Goal: Information Seeking & Learning: Learn about a topic

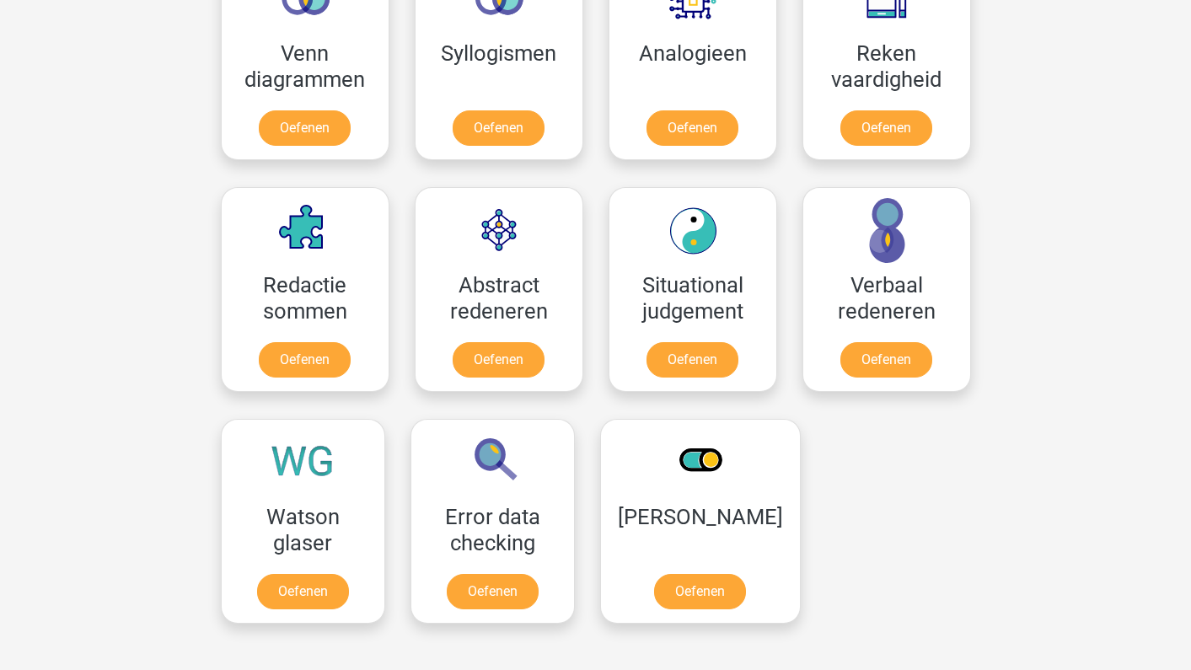
scroll to position [660, 0]
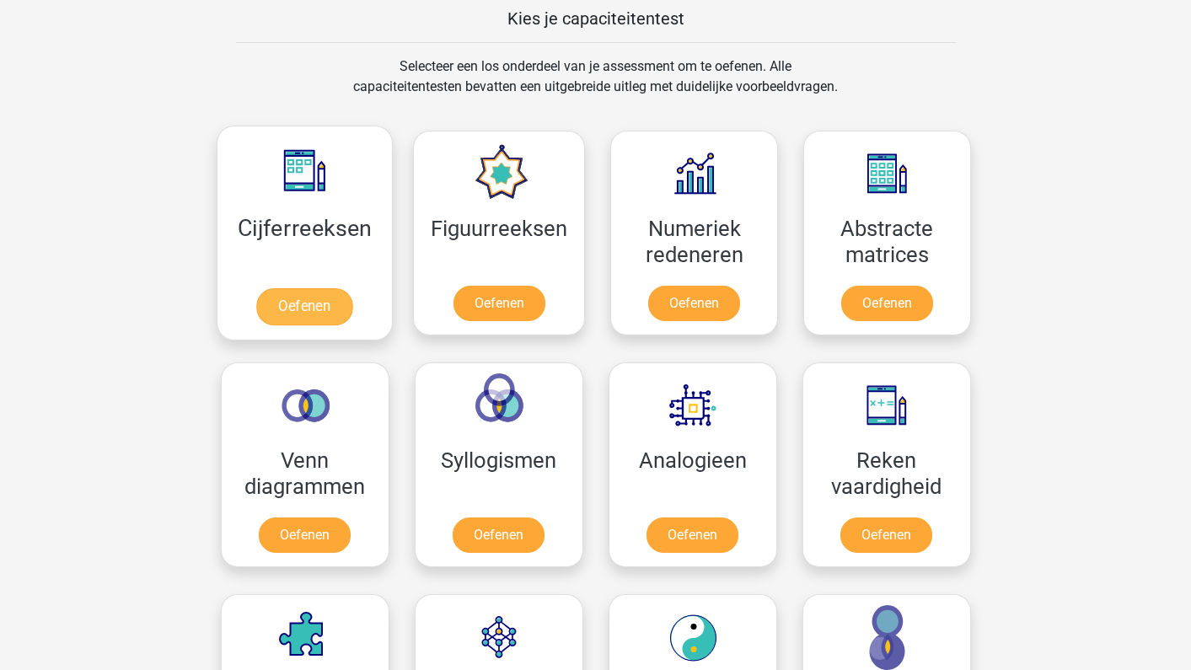
click at [324, 316] on link "Oefenen" at bounding box center [304, 306] width 96 height 37
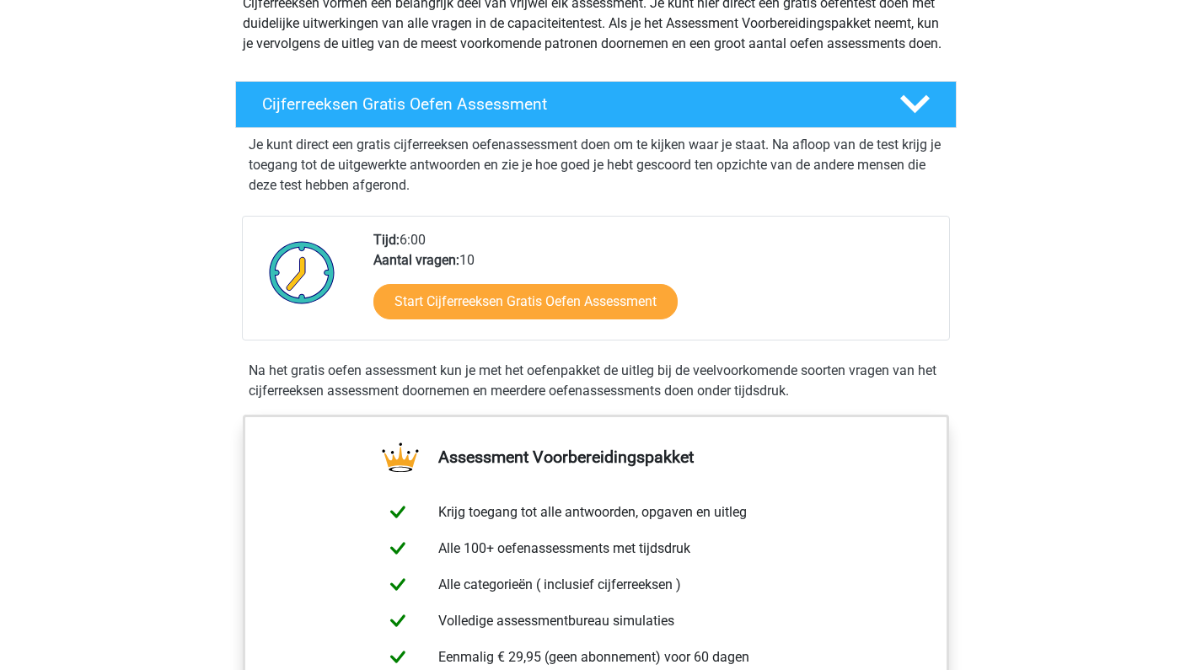
scroll to position [144, 0]
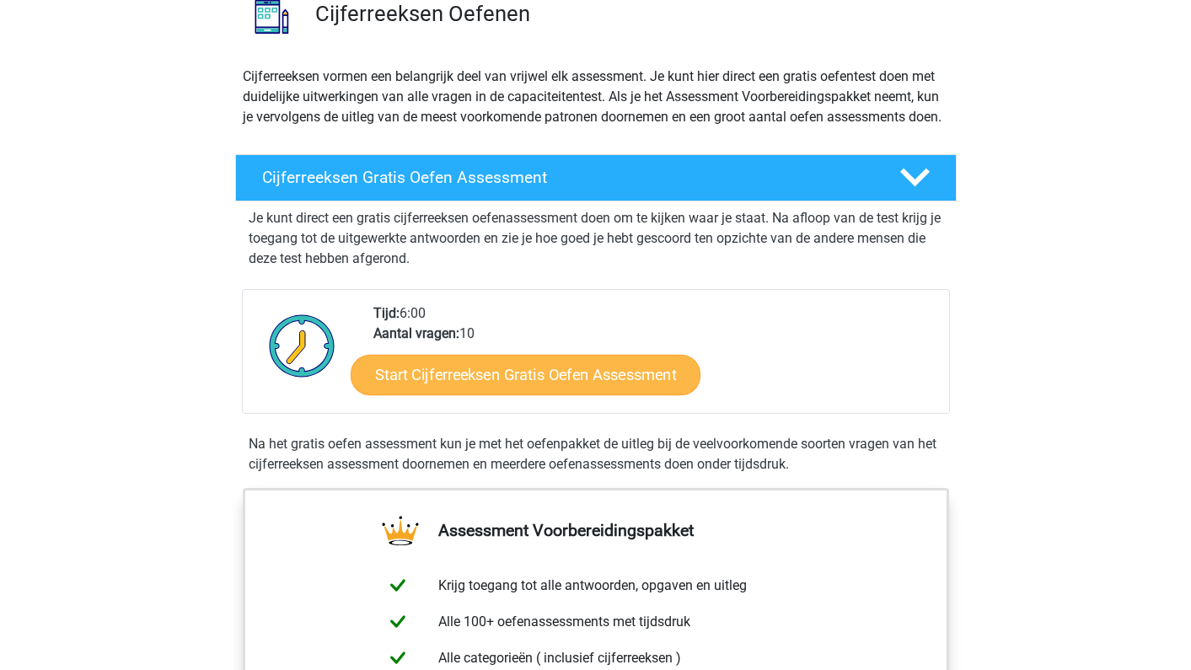
click at [486, 395] on link "Start Cijferreeksen Gratis Oefen Assessment" at bounding box center [526, 374] width 350 height 40
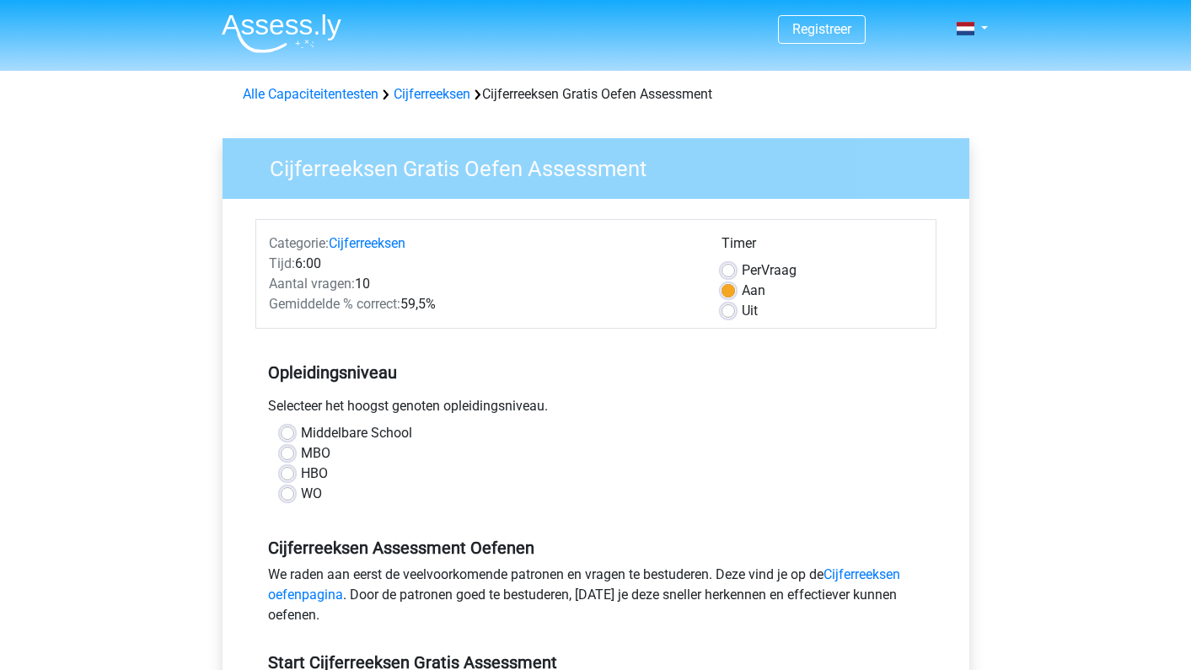
click at [301, 433] on label "Middelbare School" at bounding box center [356, 433] width 111 height 20
click at [287, 433] on input "Middelbare School" at bounding box center [287, 431] width 13 height 17
radio input "true"
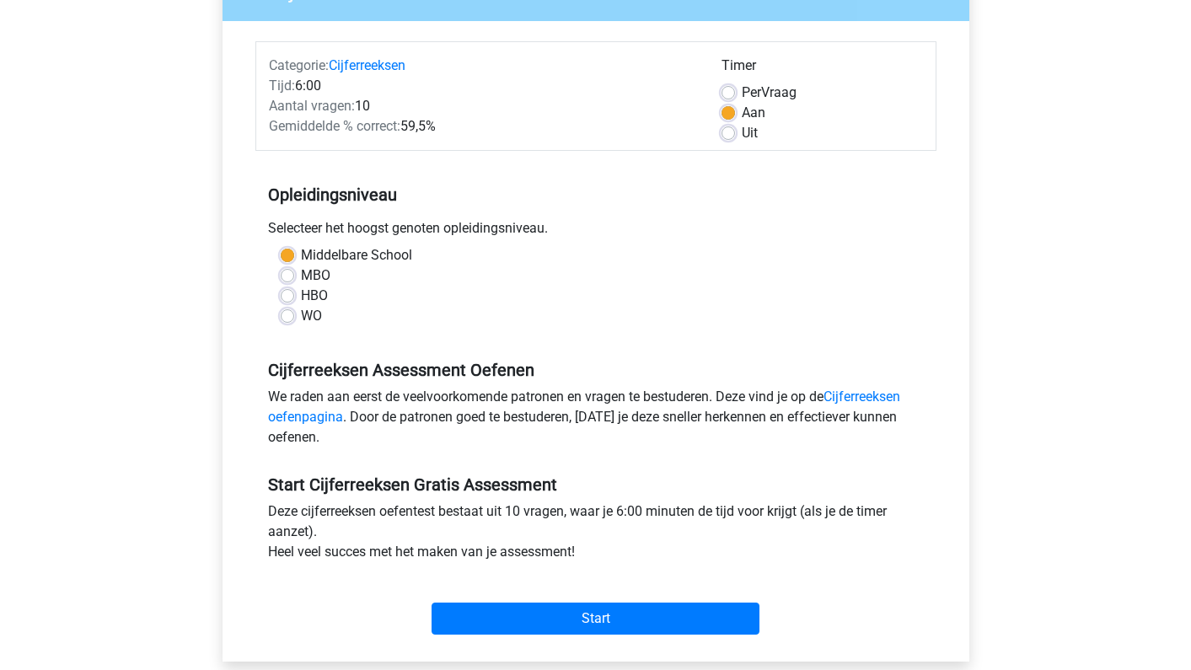
scroll to position [178, 0]
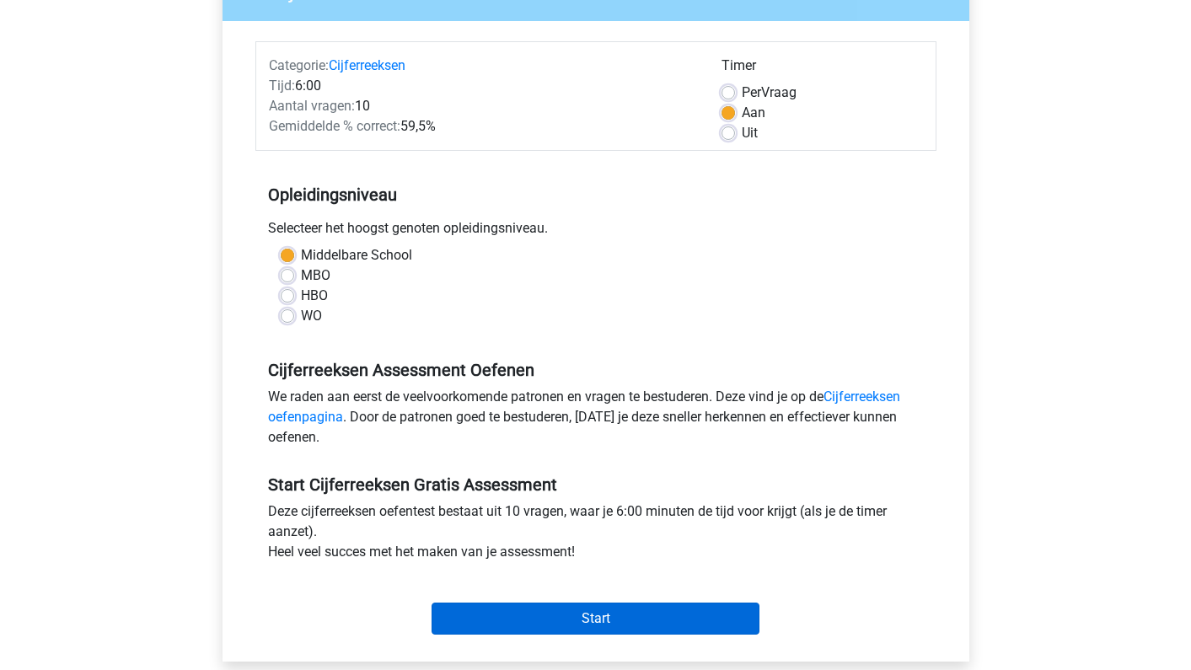
click at [537, 622] on input "Start" at bounding box center [596, 619] width 328 height 32
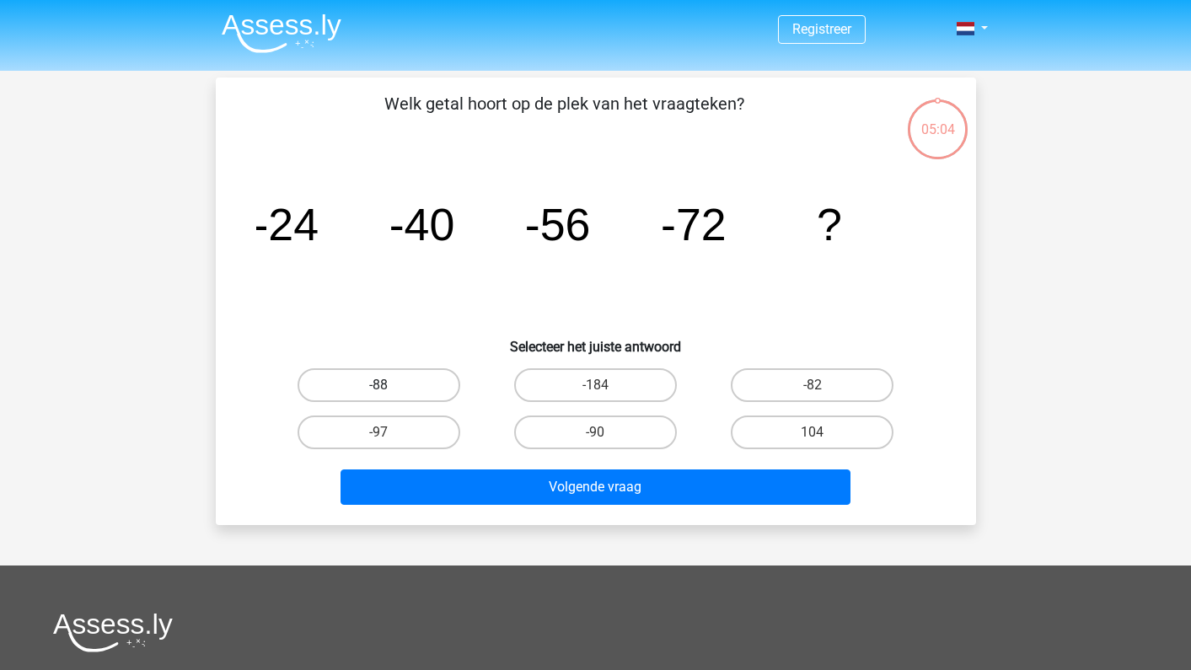
click at [368, 389] on label "-88" at bounding box center [379, 385] width 163 height 34
click at [379, 389] on input "-88" at bounding box center [384, 390] width 11 height 11
radio input "true"
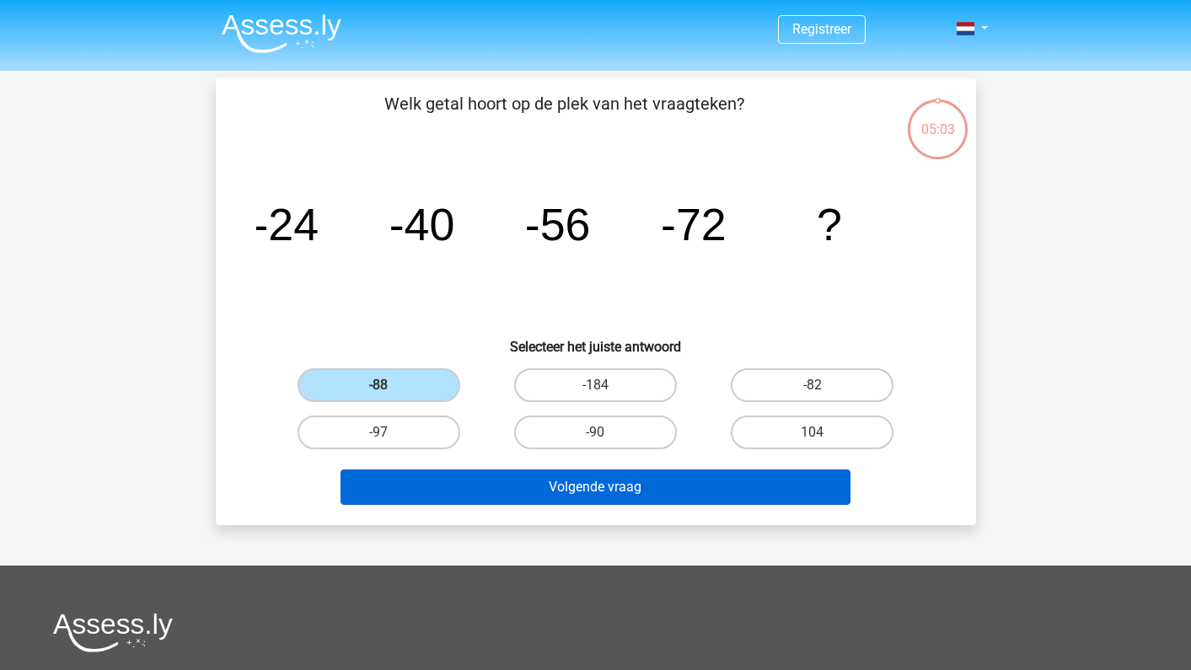
click at [549, 497] on button "Volgende vraag" at bounding box center [596, 487] width 510 height 35
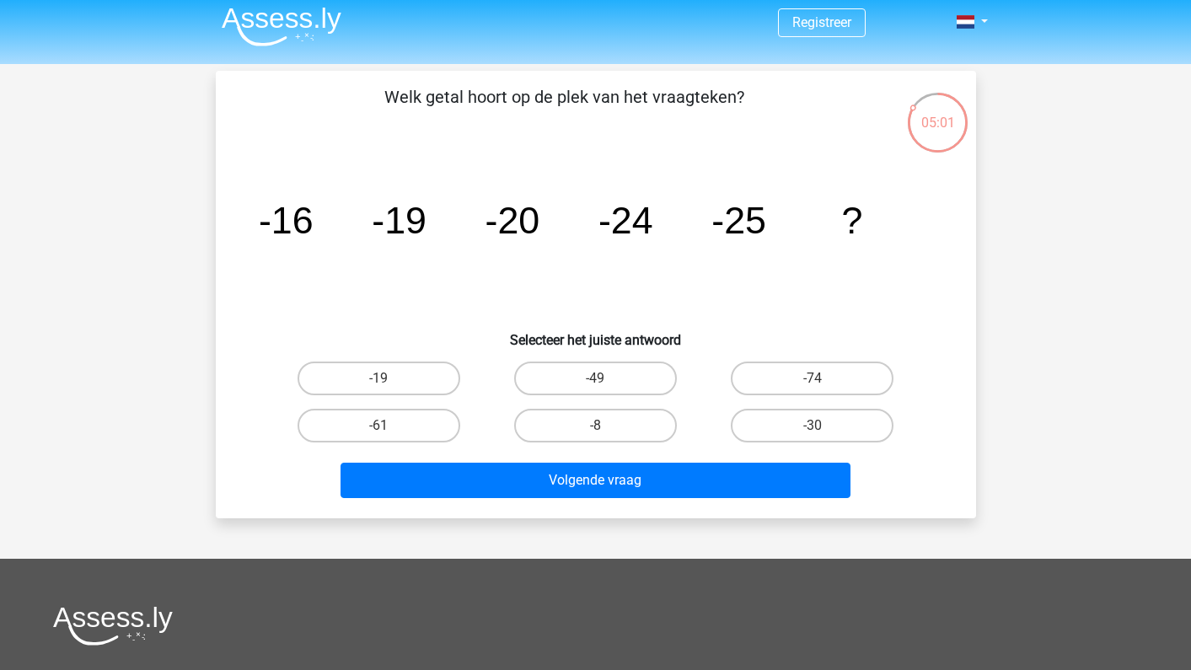
scroll to position [1, 0]
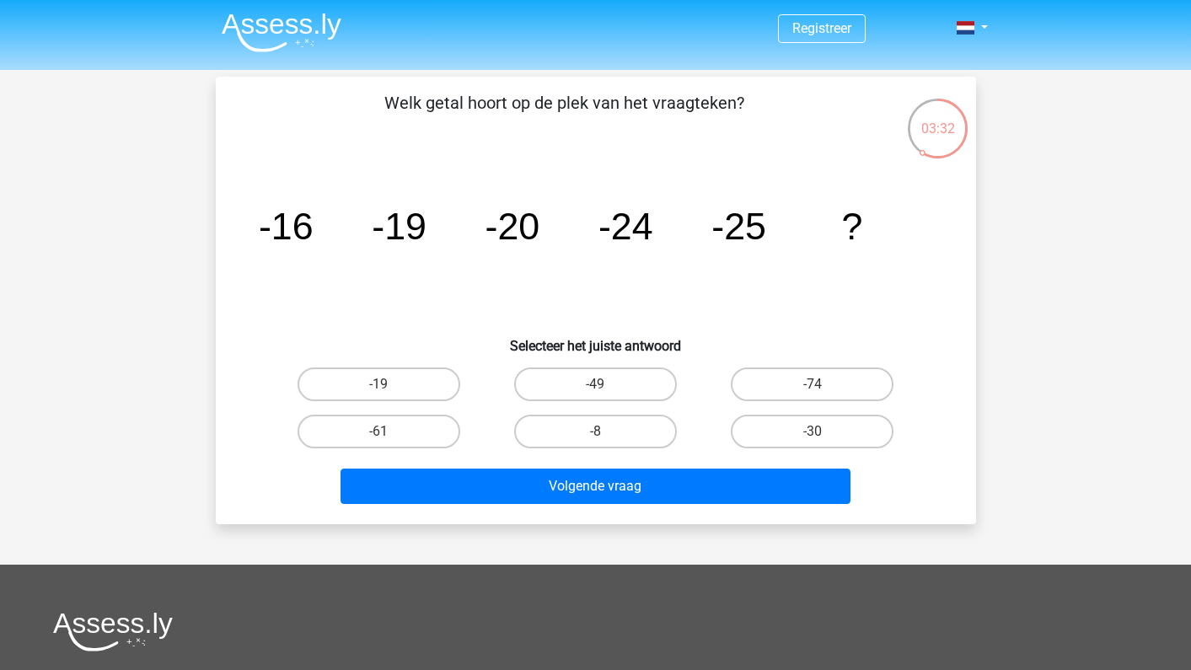
click at [818, 432] on input "-30" at bounding box center [818, 437] width 11 height 11
radio input "true"
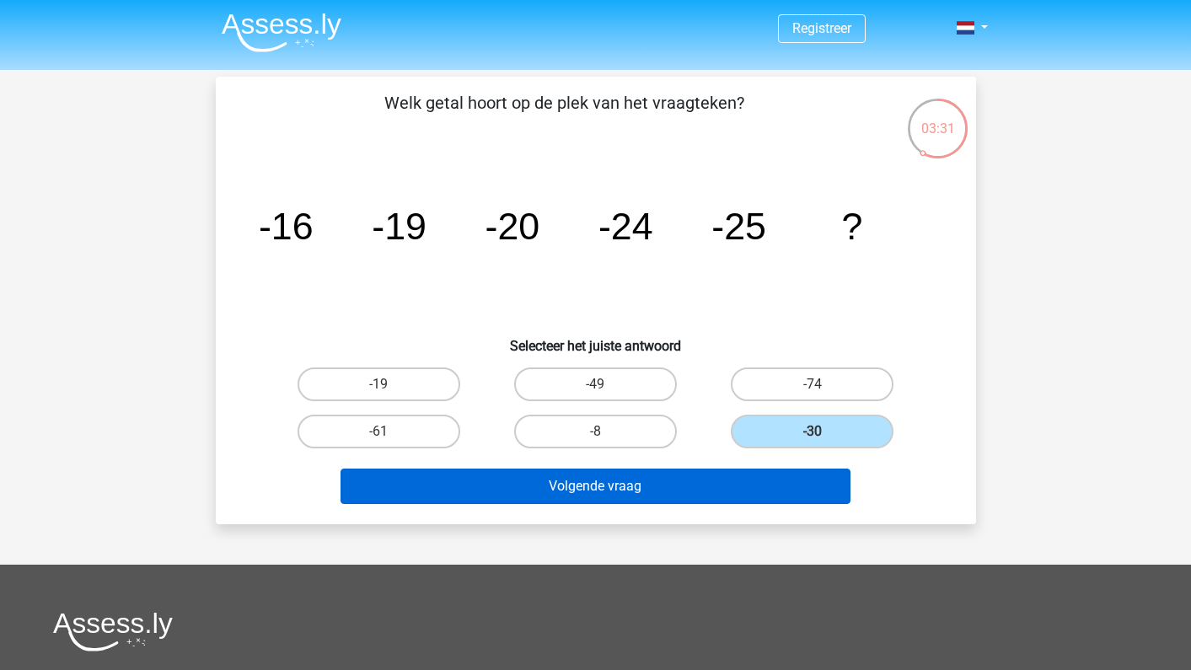
click at [710, 483] on button "Volgende vraag" at bounding box center [596, 486] width 510 height 35
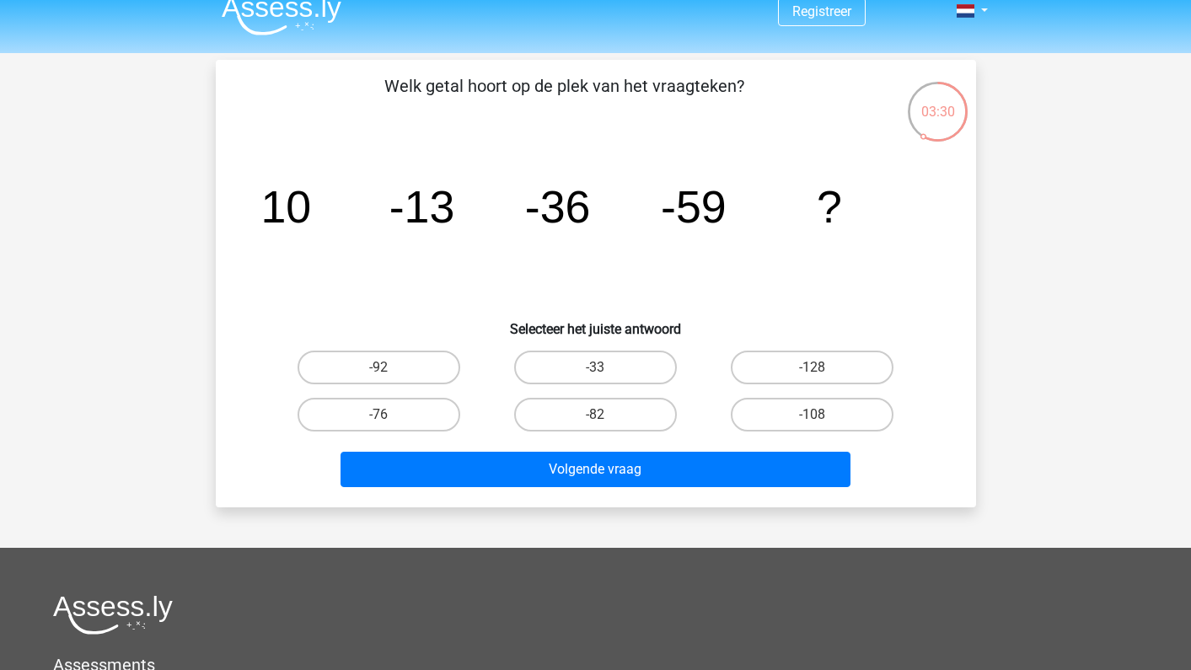
scroll to position [13, 0]
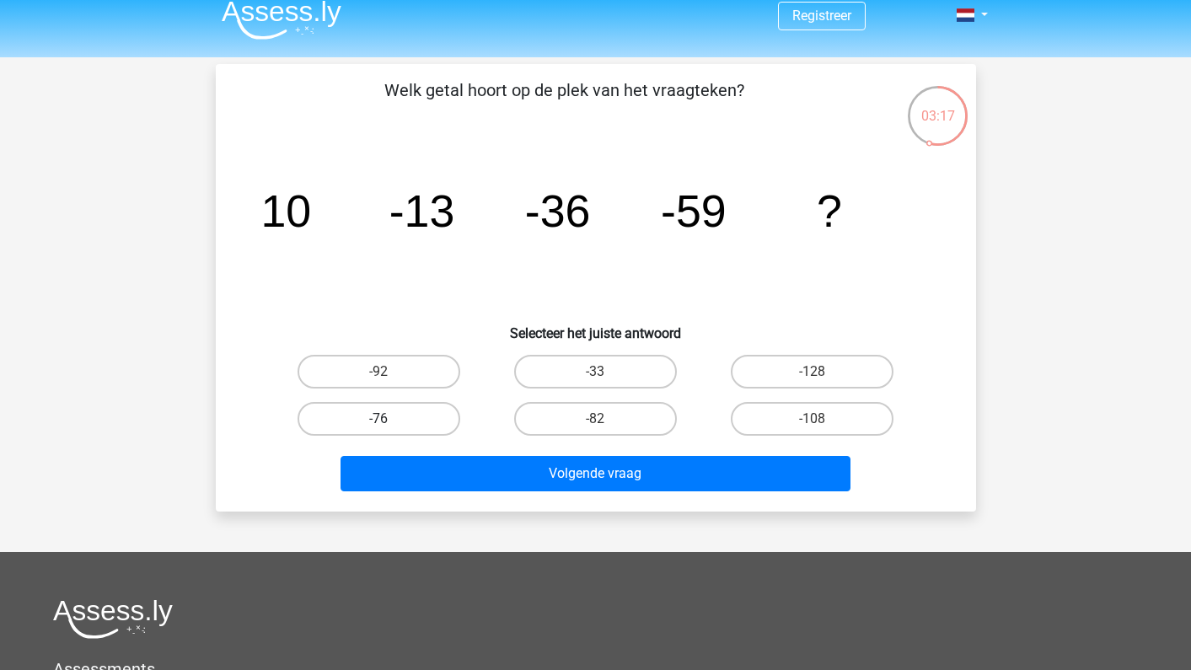
click at [393, 419] on label "-76" at bounding box center [379, 419] width 163 height 34
click at [389, 419] on input "-76" at bounding box center [384, 424] width 11 height 11
radio input "true"
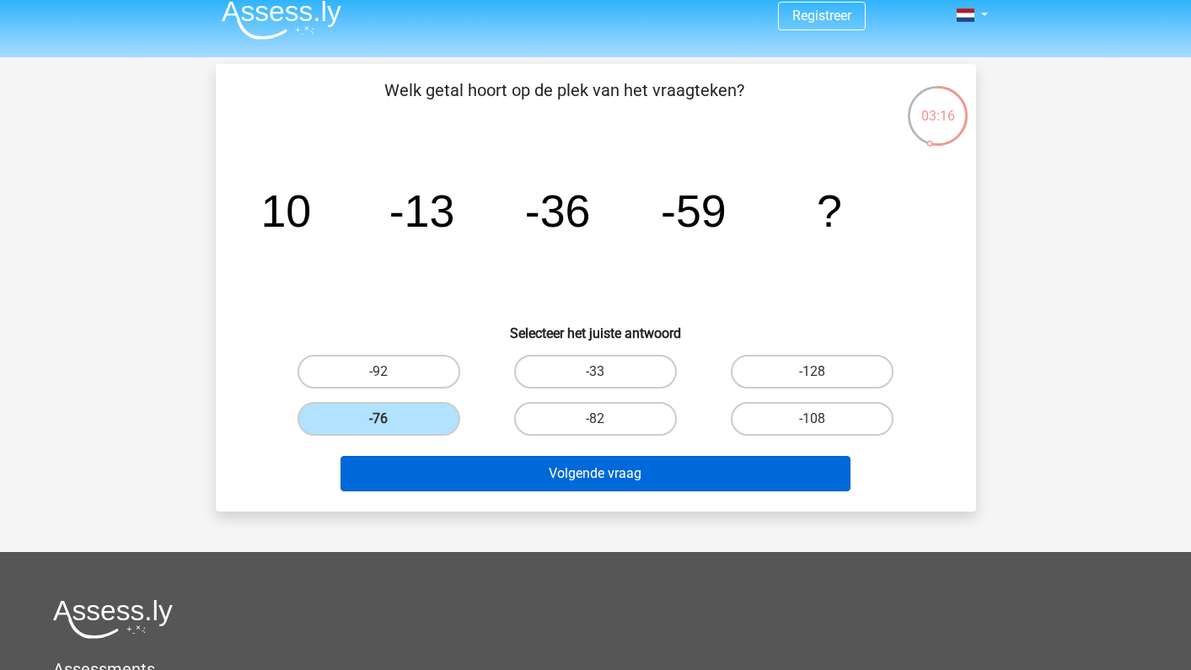
click at [577, 469] on button "Volgende vraag" at bounding box center [596, 473] width 510 height 35
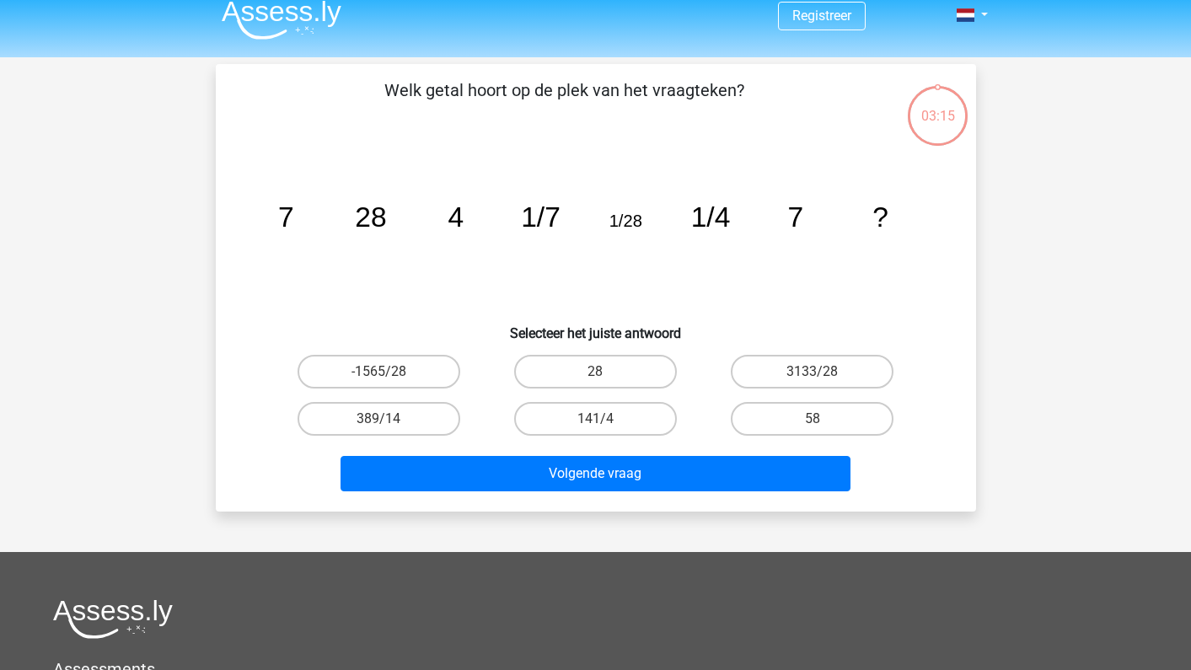
scroll to position [78, 0]
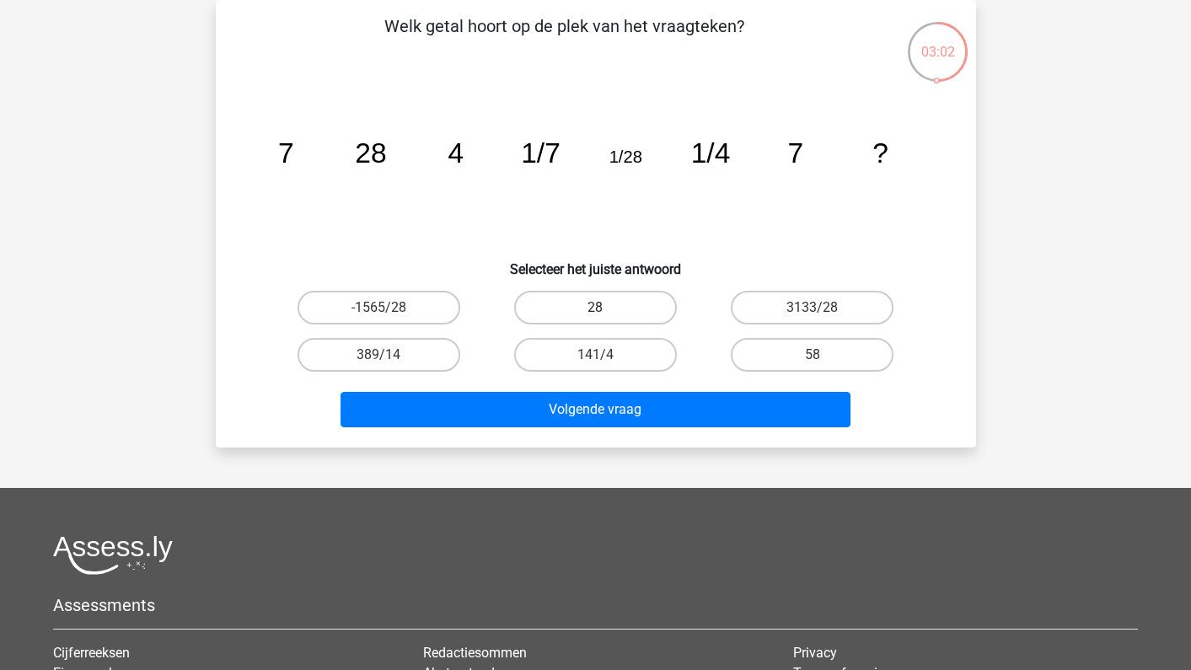
click at [607, 306] on label "28" at bounding box center [595, 308] width 163 height 34
click at [606, 308] on input "28" at bounding box center [600, 313] width 11 height 11
radio input "true"
click at [784, 355] on label "58" at bounding box center [812, 355] width 163 height 34
click at [813, 355] on input "58" at bounding box center [818, 360] width 11 height 11
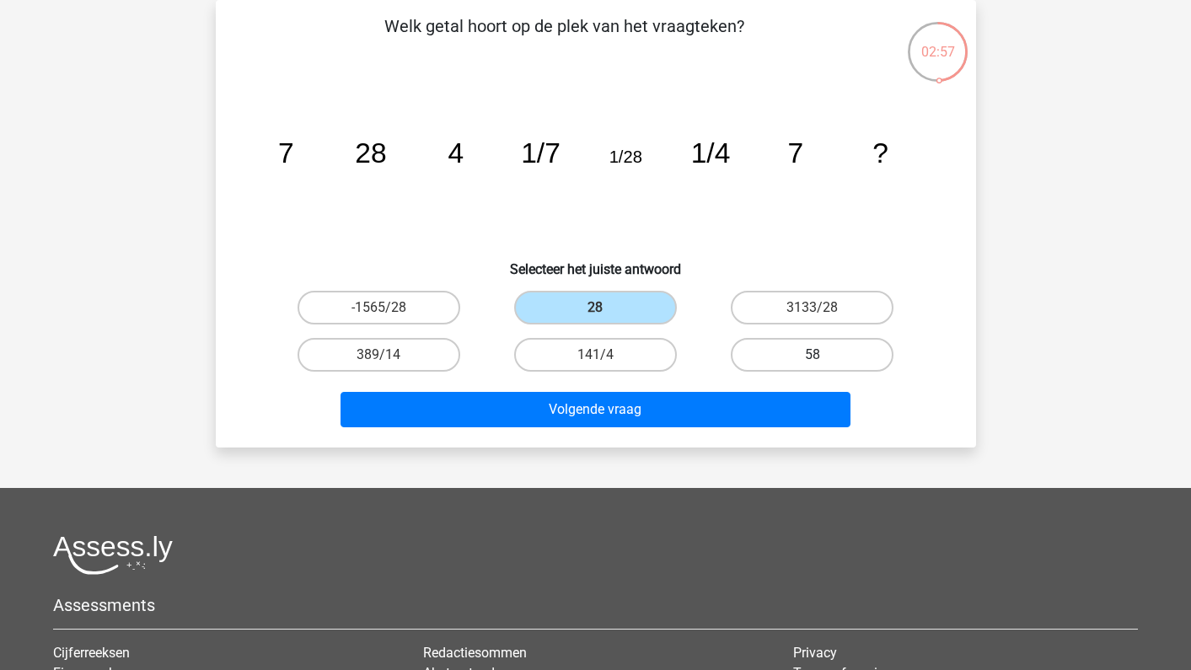
radio input "true"
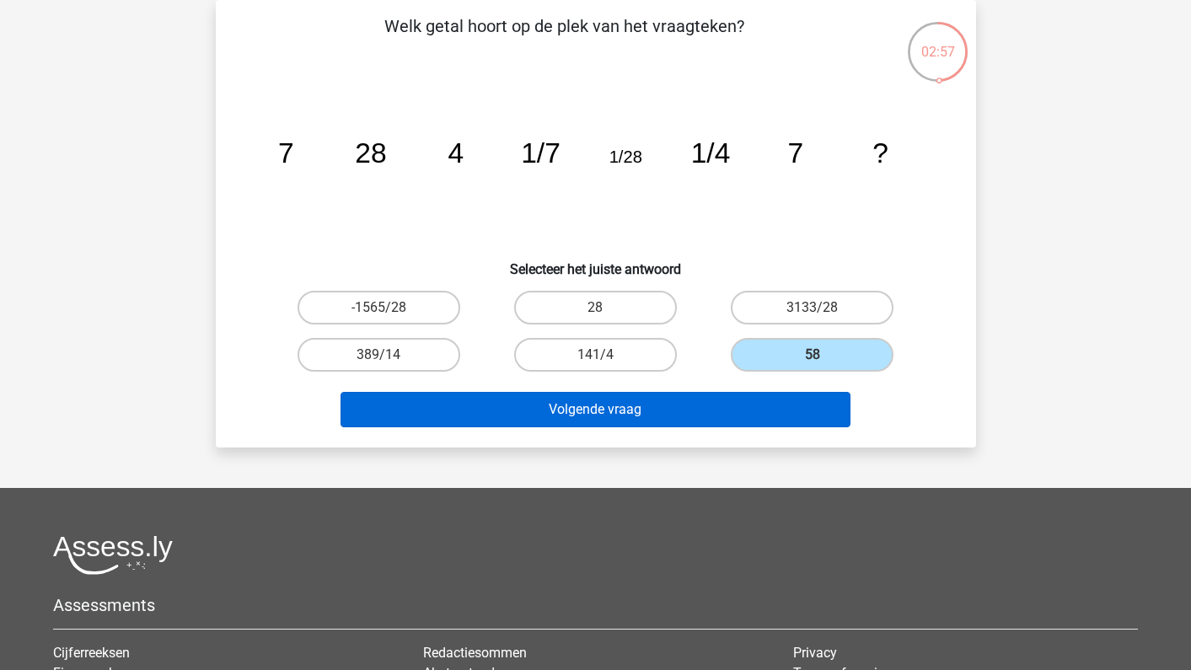
click at [666, 413] on button "Volgende vraag" at bounding box center [596, 409] width 510 height 35
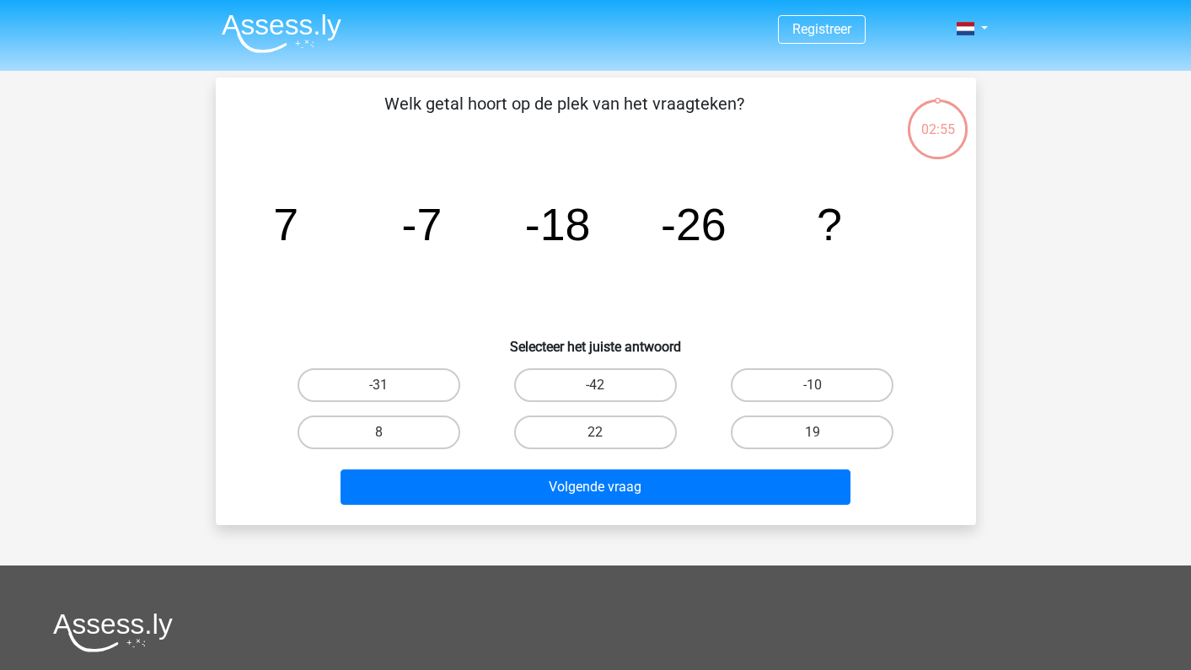
scroll to position [0, 0]
click at [567, 383] on label "-42" at bounding box center [595, 385] width 163 height 34
click at [595, 385] on input "-42" at bounding box center [600, 390] width 11 height 11
radio input "true"
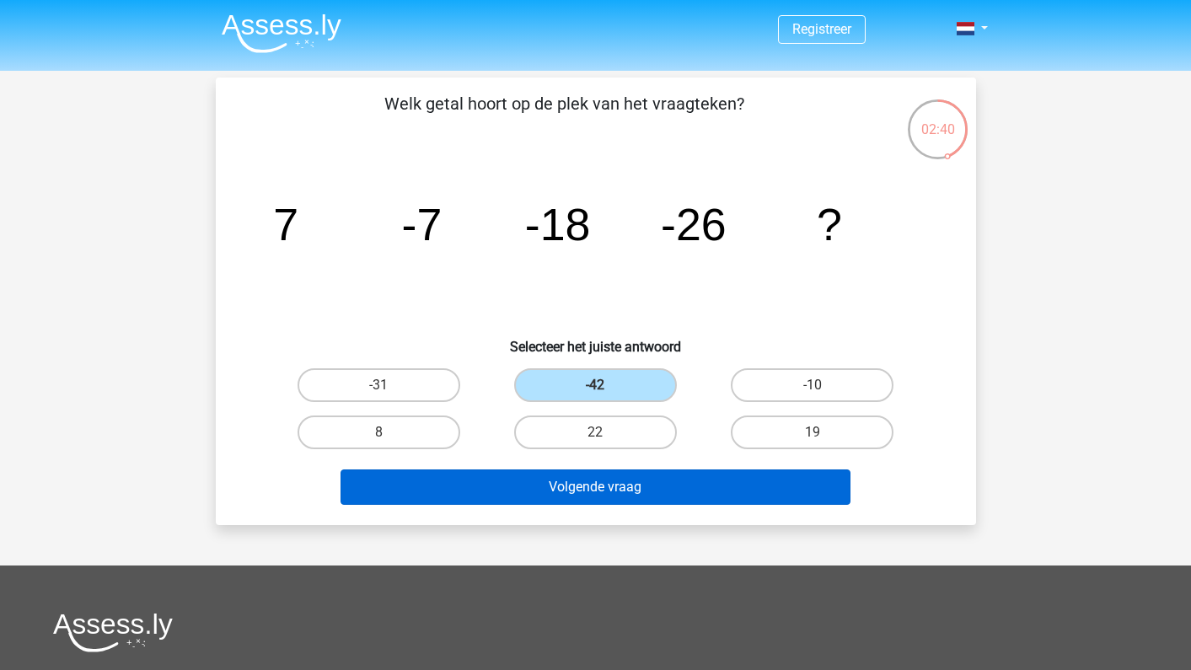
click at [565, 495] on button "Volgende vraag" at bounding box center [596, 487] width 510 height 35
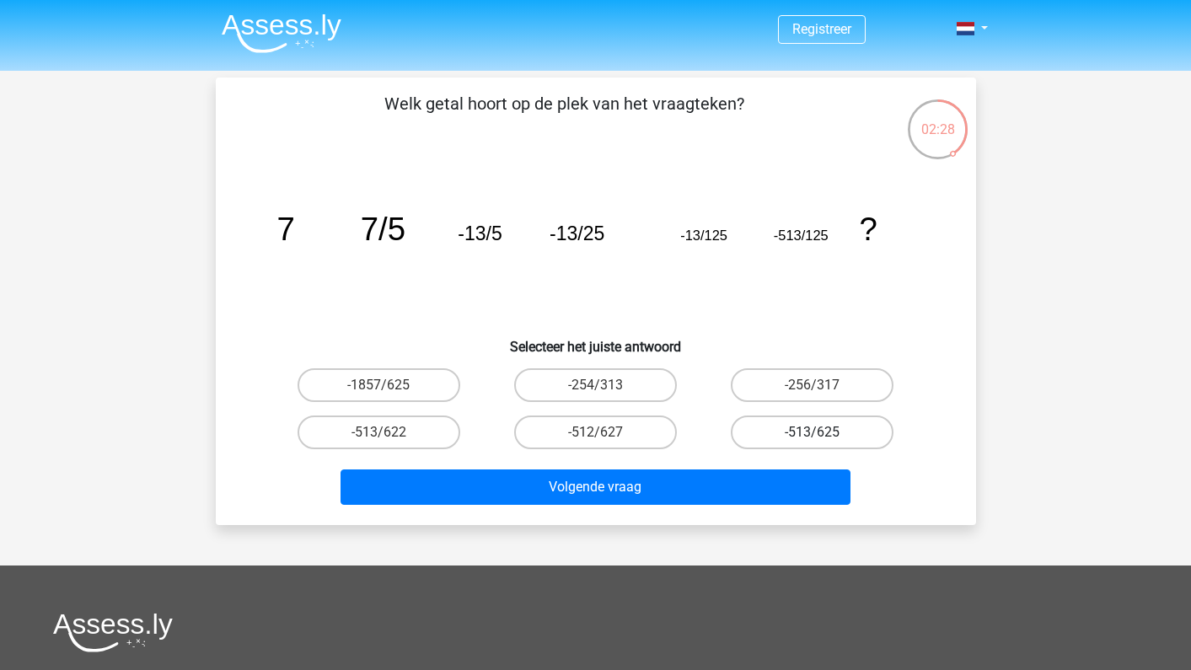
click at [816, 443] on label "-513/625" at bounding box center [812, 433] width 163 height 34
click at [816, 443] on input "-513/625" at bounding box center [818, 437] width 11 height 11
radio input "true"
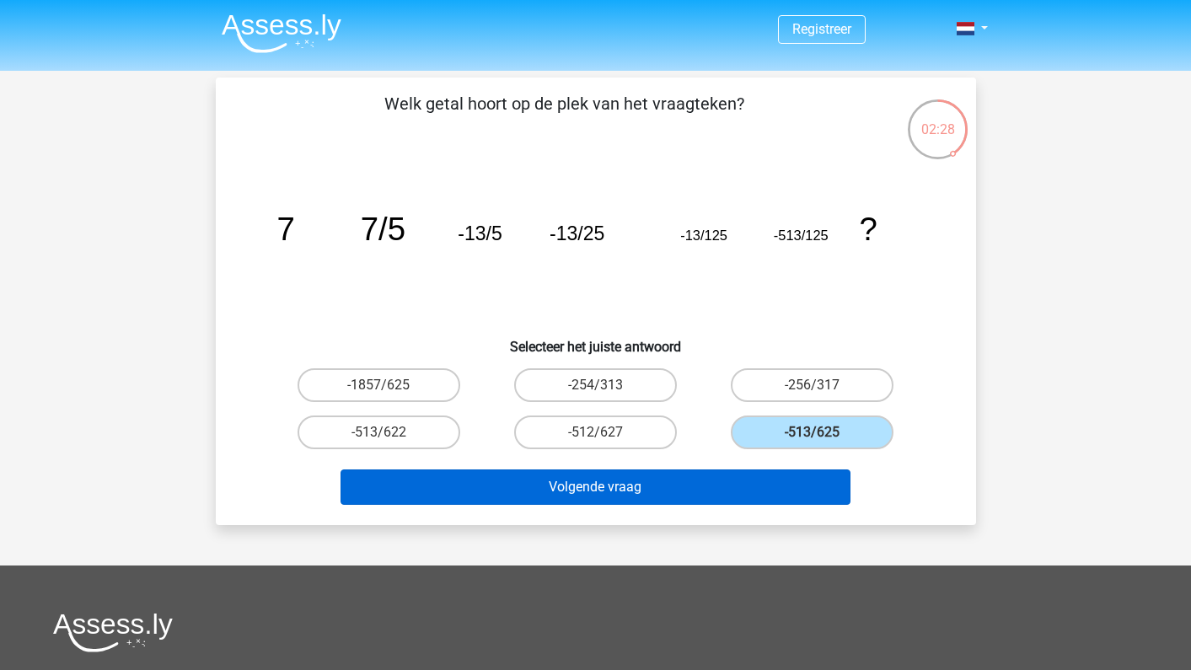
click at [756, 493] on button "Volgende vraag" at bounding box center [596, 487] width 510 height 35
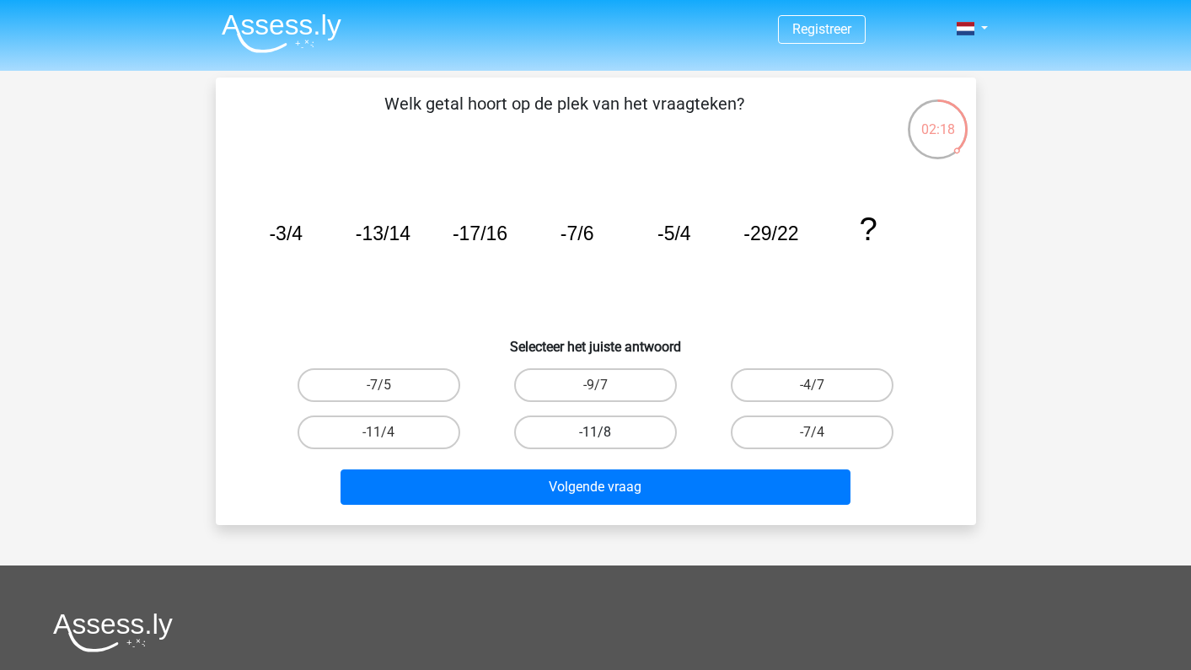
click at [567, 434] on label "-11/8" at bounding box center [595, 433] width 163 height 34
click at [595, 434] on input "-11/8" at bounding box center [600, 437] width 11 height 11
radio input "true"
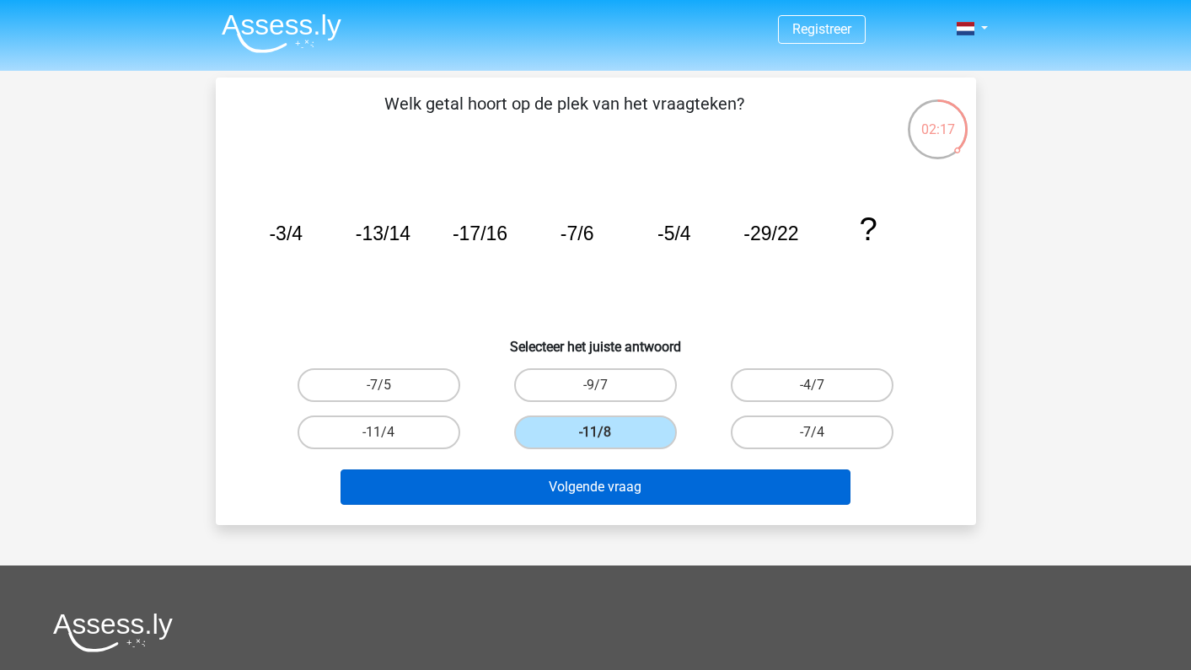
click at [550, 493] on button "Volgende vraag" at bounding box center [596, 487] width 510 height 35
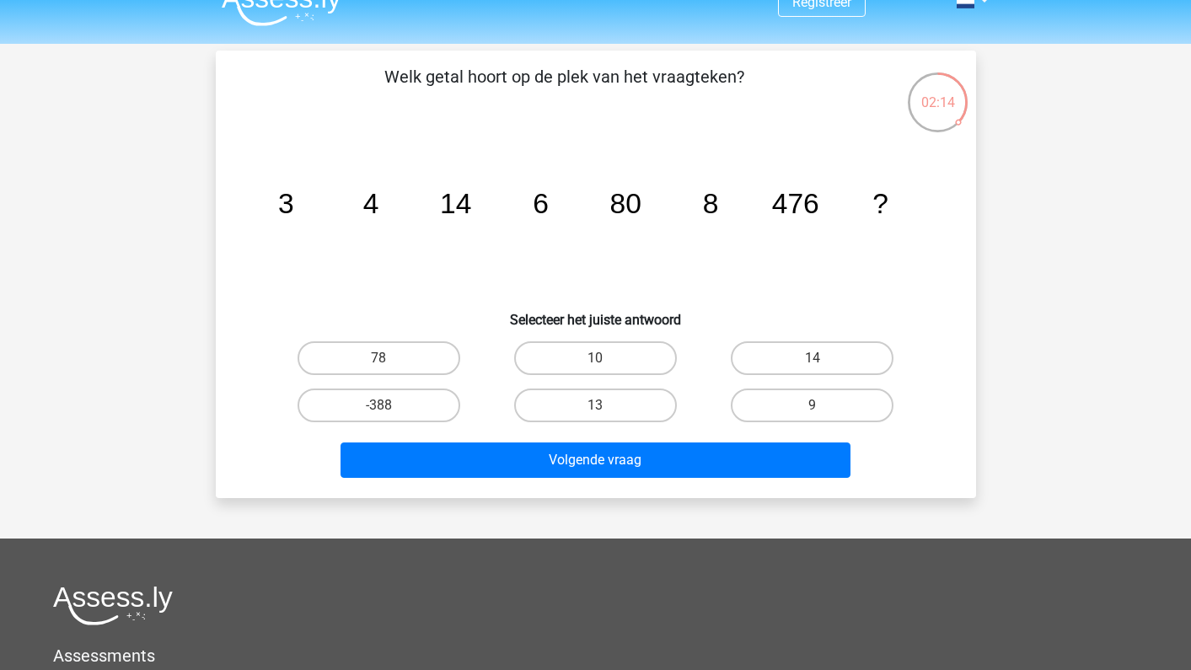
scroll to position [25, 0]
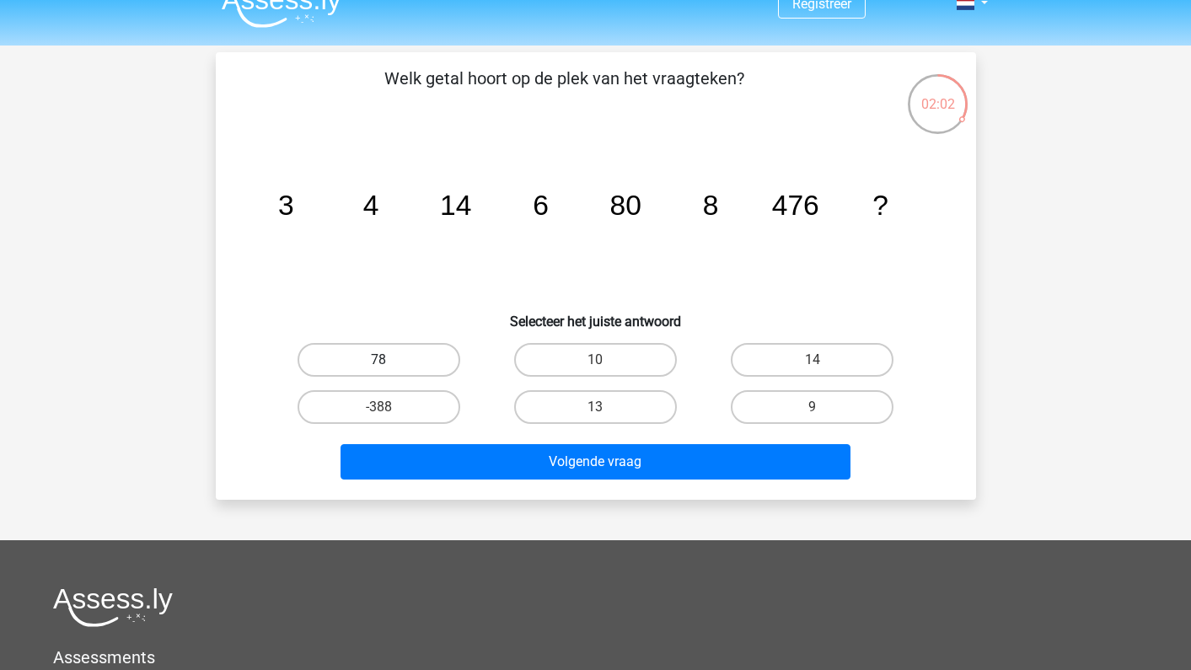
click at [359, 359] on label "78" at bounding box center [379, 360] width 163 height 34
click at [379, 360] on input "78" at bounding box center [384, 365] width 11 height 11
radio input "true"
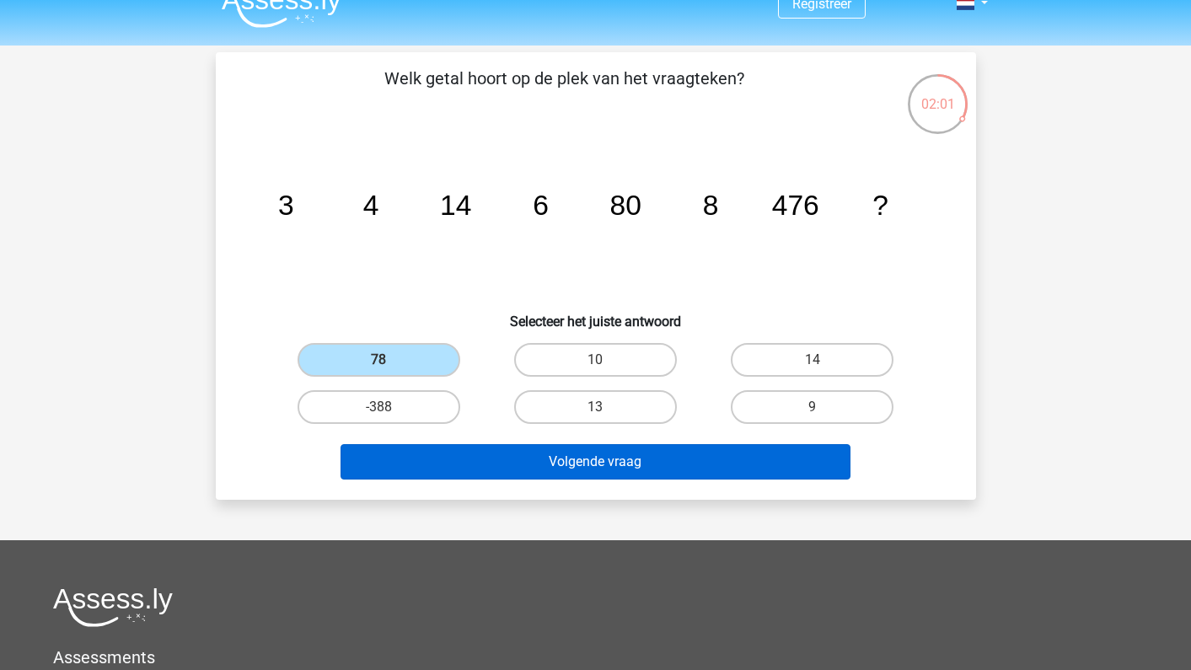
click at [479, 457] on button "Volgende vraag" at bounding box center [596, 461] width 510 height 35
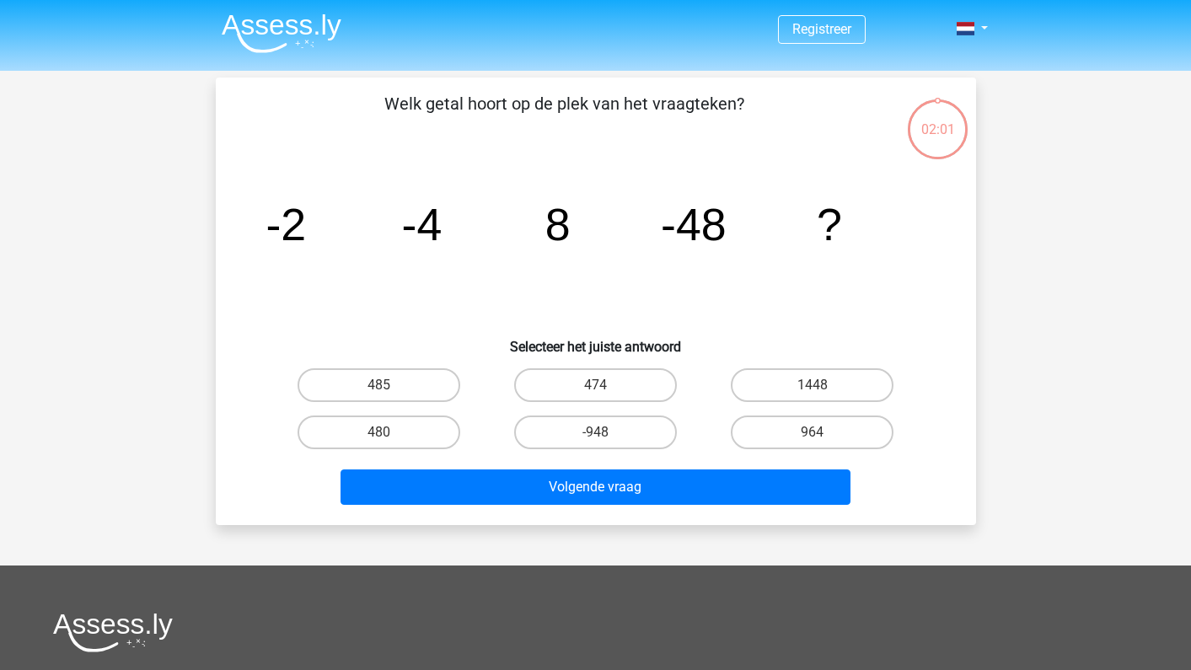
scroll to position [0, 0]
click at [627, 395] on label "474" at bounding box center [595, 385] width 163 height 34
click at [606, 395] on input "474" at bounding box center [600, 390] width 11 height 11
radio input "true"
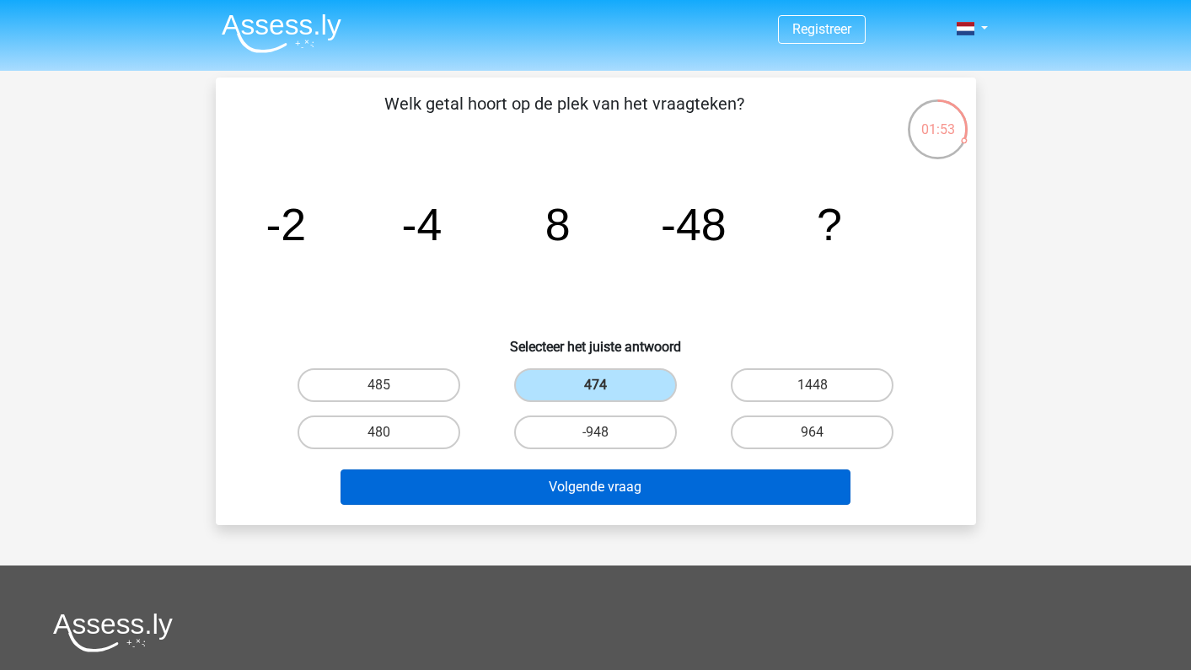
click at [626, 498] on button "Volgende vraag" at bounding box center [596, 487] width 510 height 35
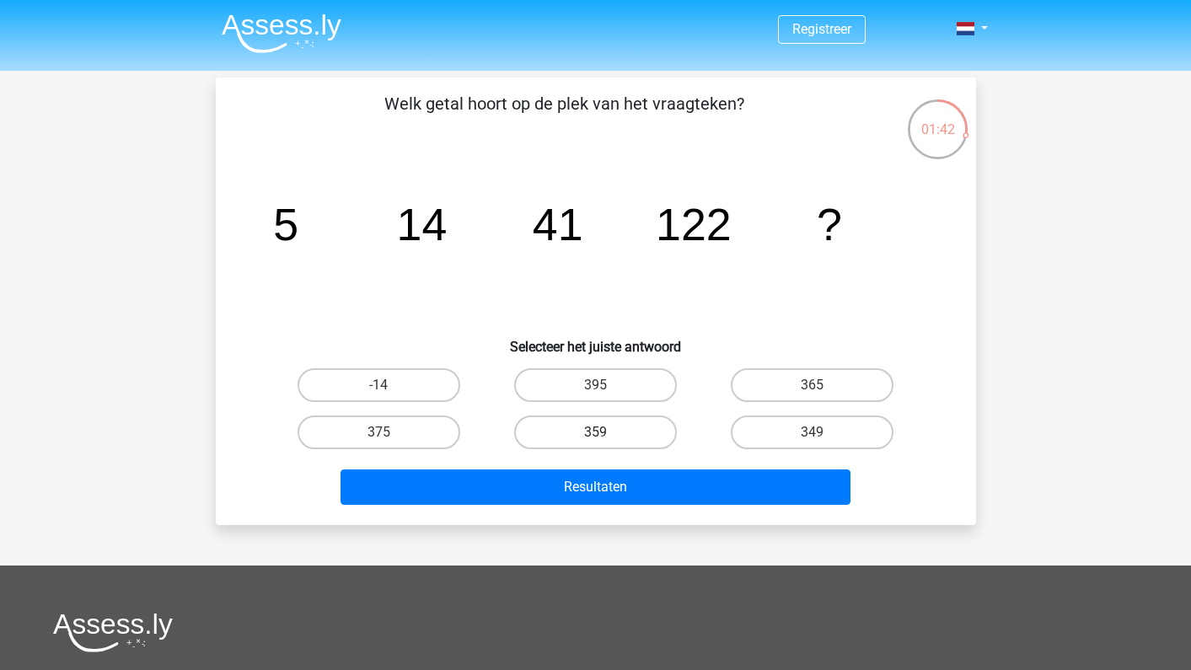
click at [612, 430] on label "359" at bounding box center [595, 433] width 163 height 34
click at [606, 432] on input "359" at bounding box center [600, 437] width 11 height 11
radio input "true"
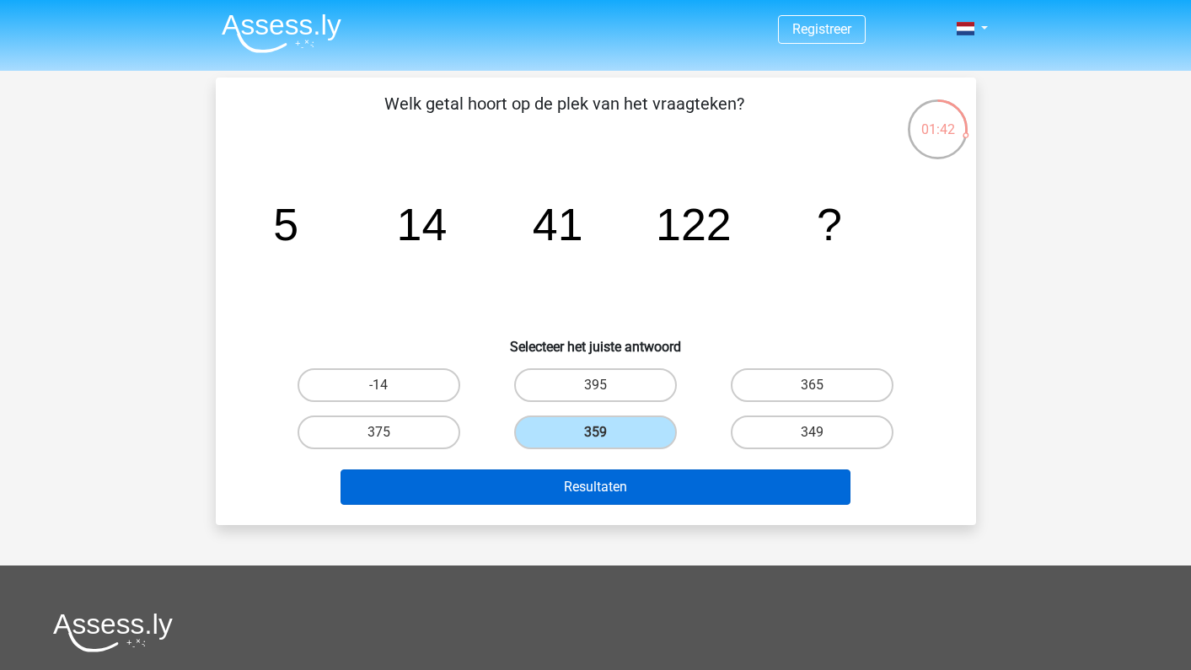
click at [619, 486] on button "Resultaten" at bounding box center [596, 487] width 510 height 35
